Goal: Information Seeking & Learning: Learn about a topic

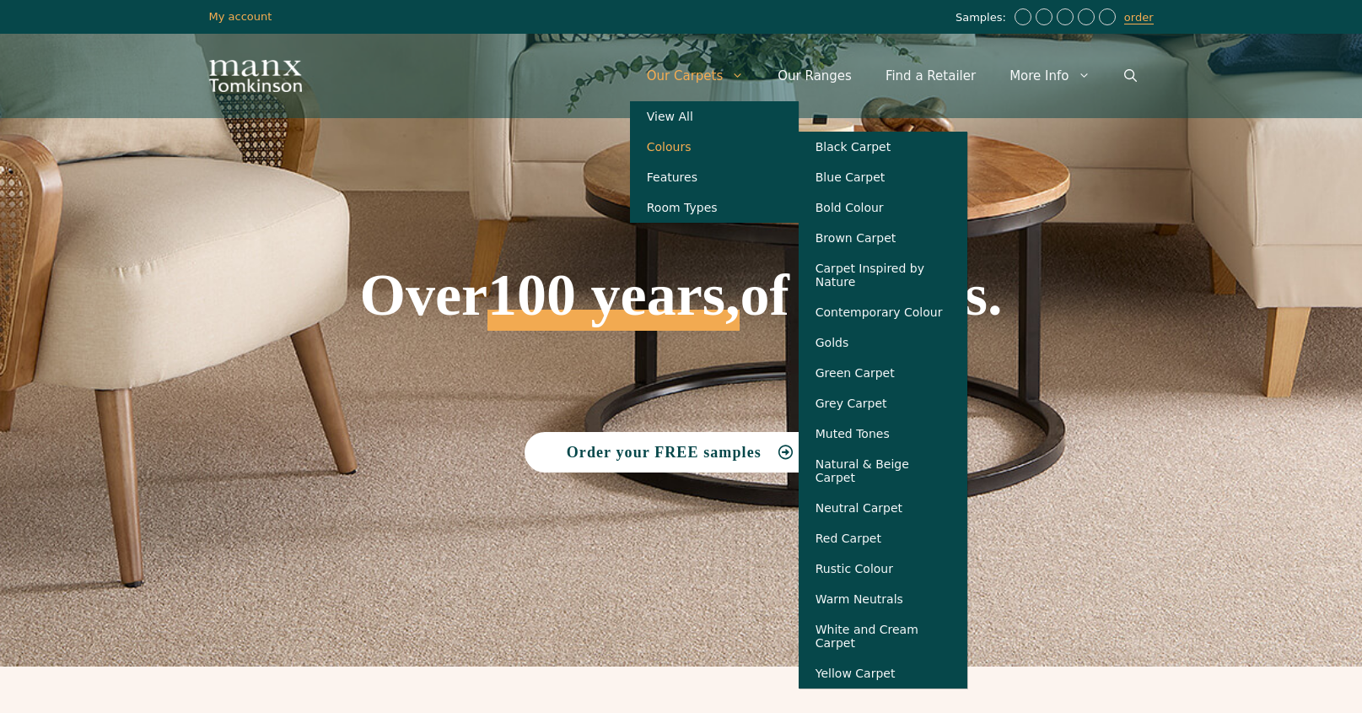
click at [698, 148] on link "Colours" at bounding box center [714, 147] width 169 height 30
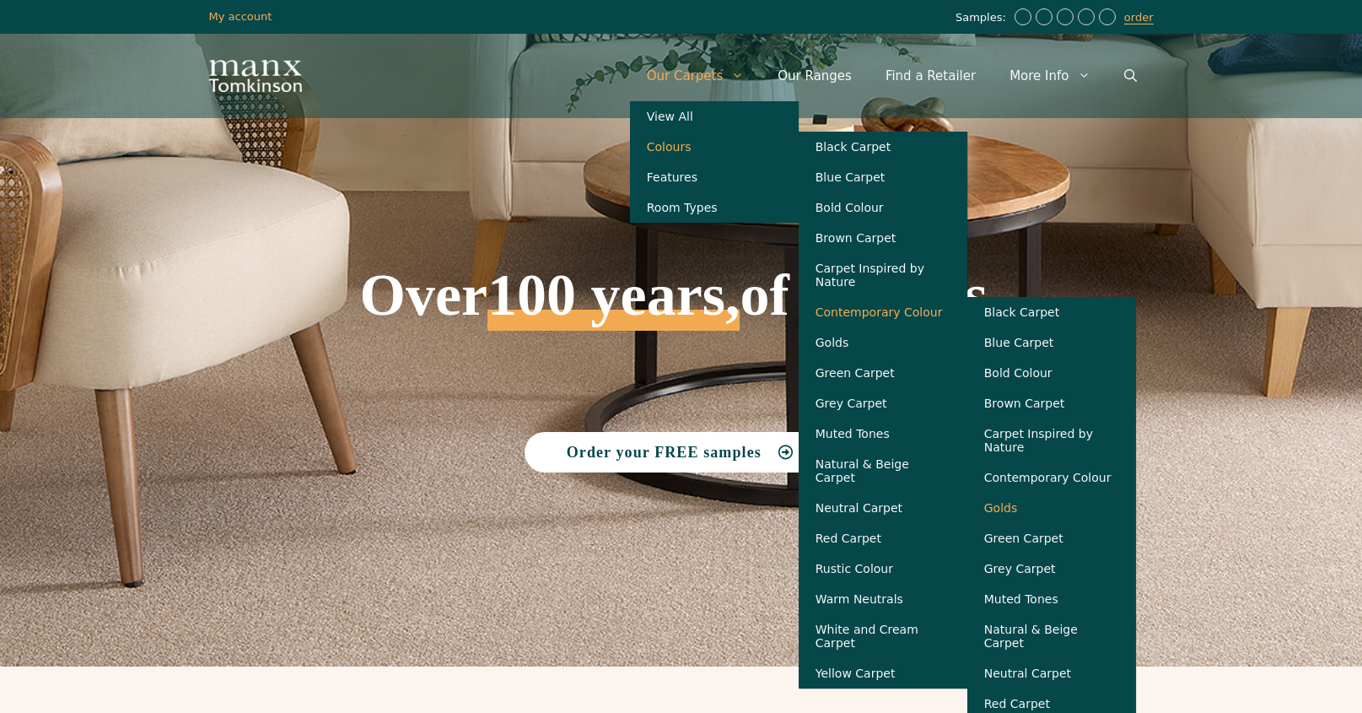
click at [1023, 520] on link "Golds" at bounding box center [1051, 508] width 169 height 30
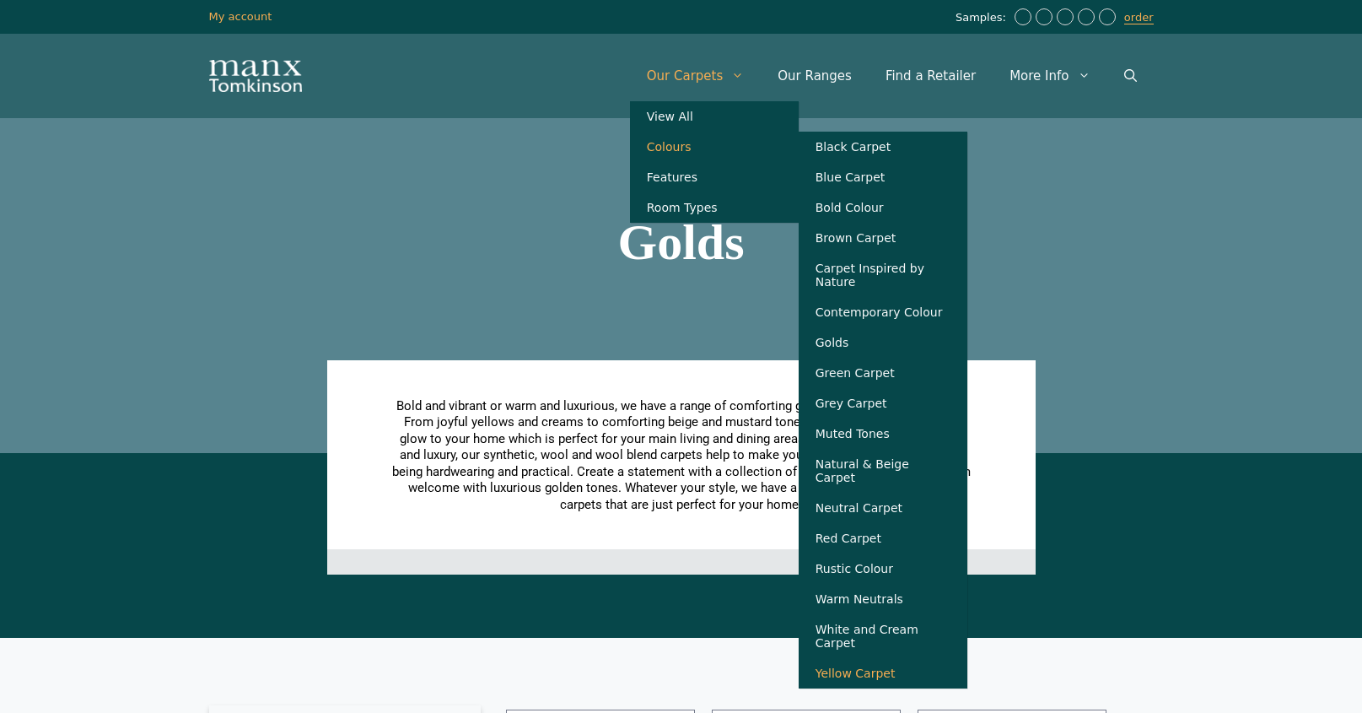
click at [864, 658] on link "Yellow Carpet" at bounding box center [883, 673] width 169 height 30
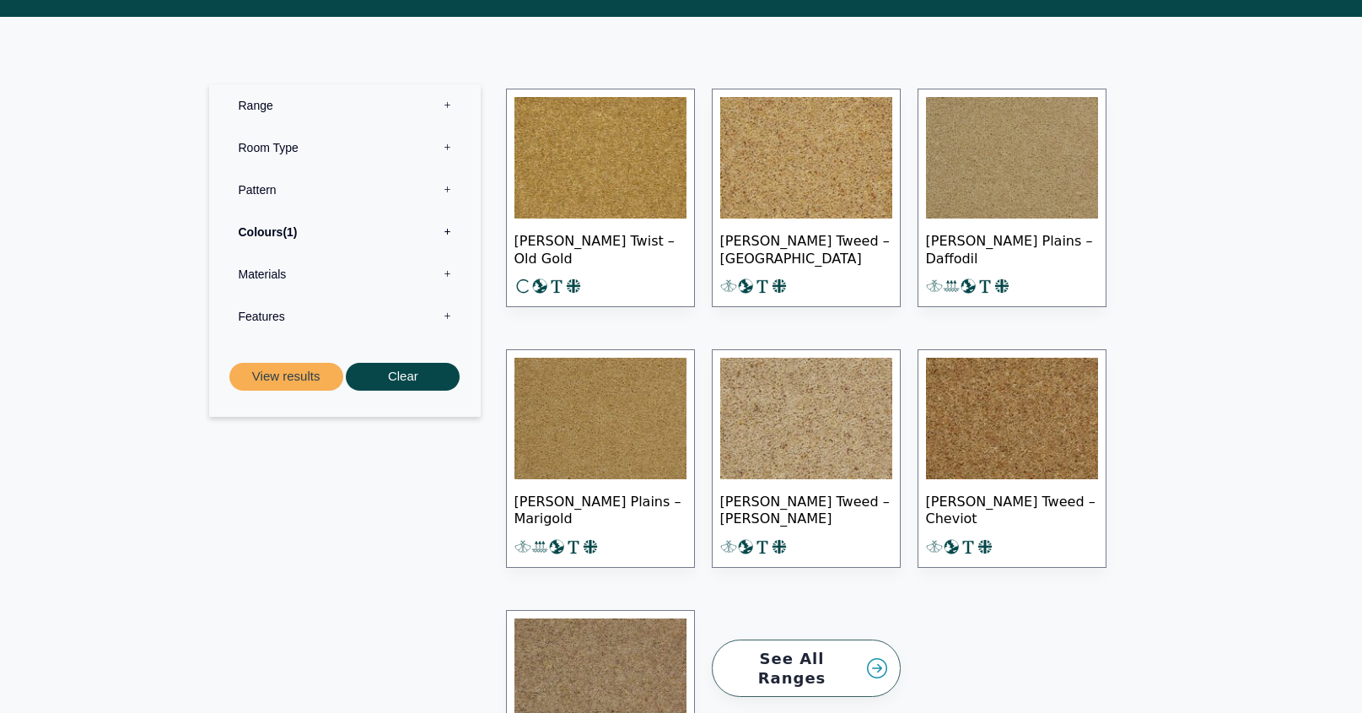
scroll to position [710, 0]
